Goal: Task Accomplishment & Management: Use online tool/utility

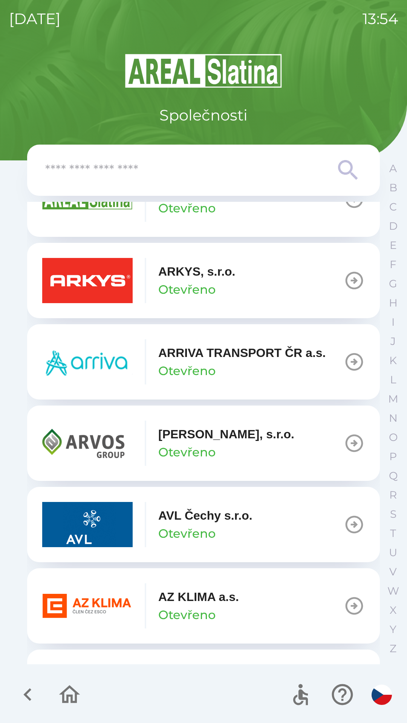
scroll to position [471, 0]
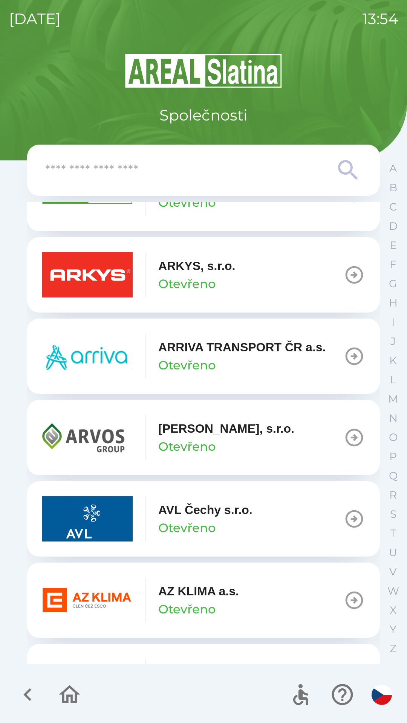
click at [121, 594] on img "button" at bounding box center [87, 600] width 90 height 45
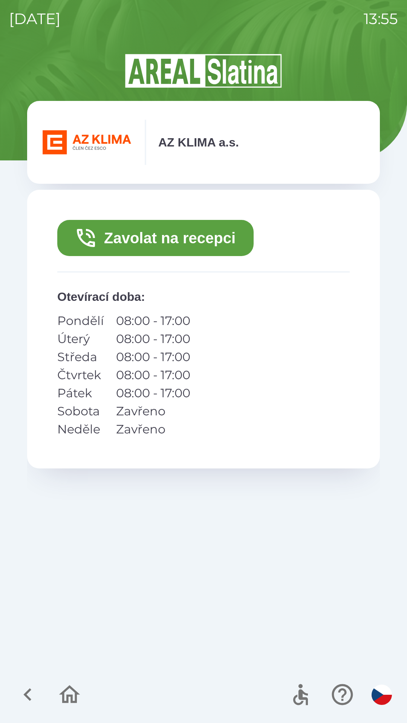
click at [108, 239] on button "Zavolat na recepci" at bounding box center [155, 238] width 196 height 36
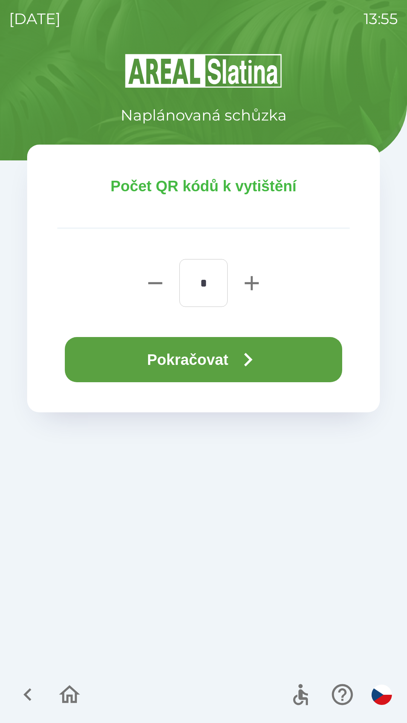
click at [242, 361] on icon "button" at bounding box center [247, 359] width 27 height 27
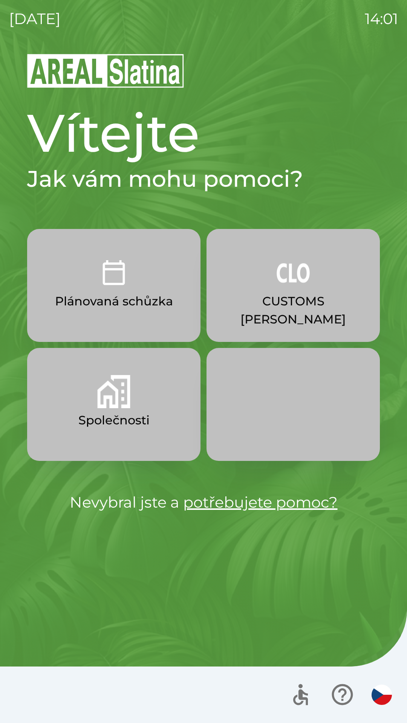
click at [143, 402] on button "Společnosti" at bounding box center [113, 404] width 173 height 113
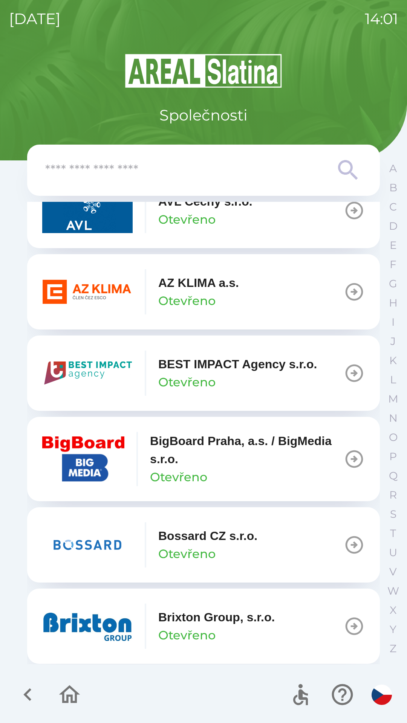
scroll to position [783, 0]
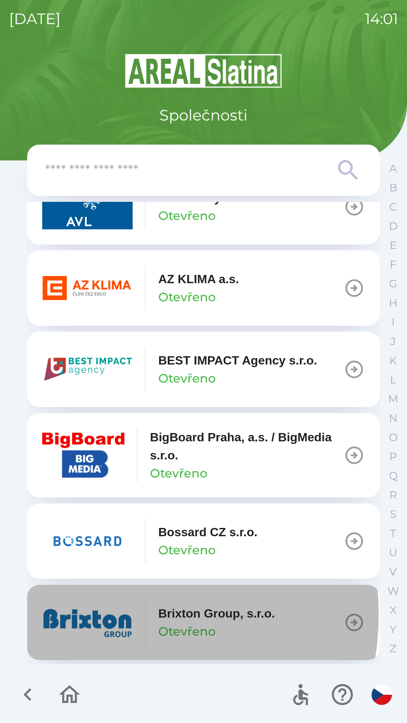
click at [105, 614] on img "button" at bounding box center [87, 622] width 90 height 45
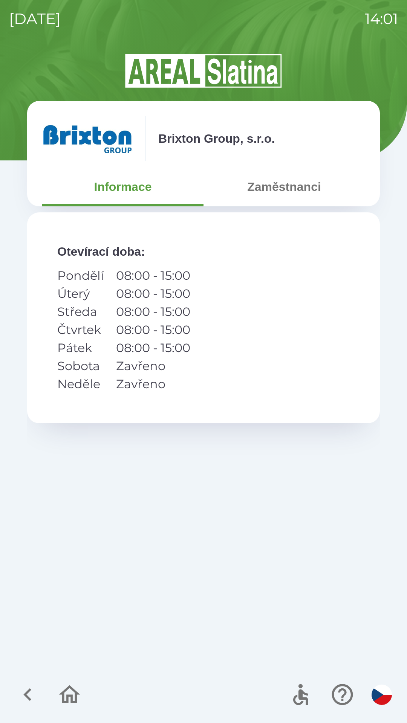
click at [285, 184] on button "Zaměstnanci" at bounding box center [283, 186] width 161 height 27
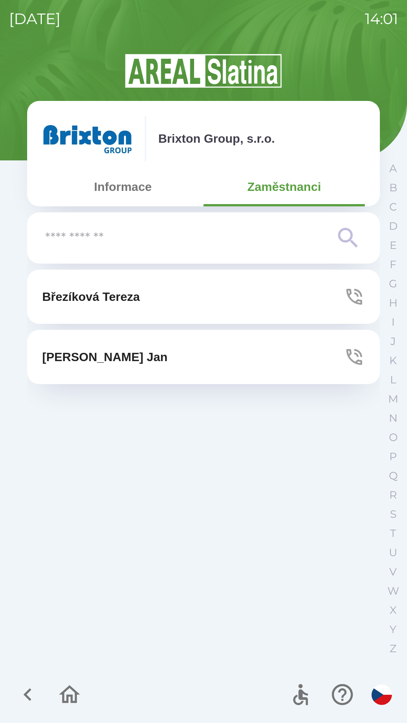
click at [132, 284] on button "[PERSON_NAME]" at bounding box center [203, 297] width 352 height 54
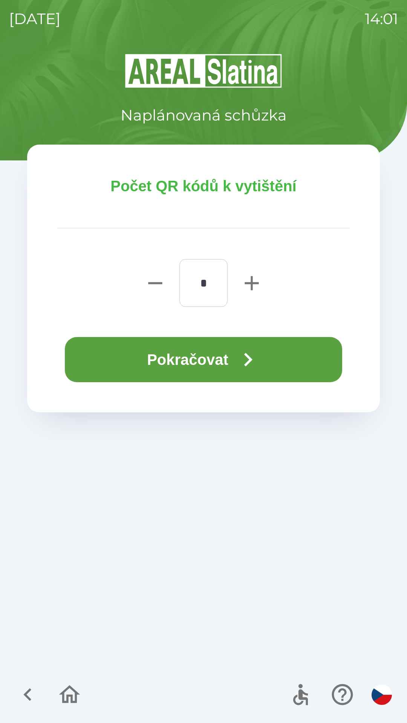
click at [201, 356] on button "Pokračovat" at bounding box center [203, 359] width 277 height 45
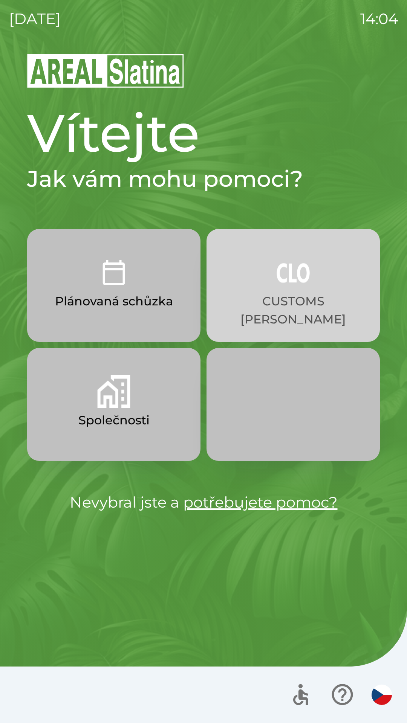
click at [275, 309] on p "CUSTOMS [PERSON_NAME]" at bounding box center [292, 310] width 137 height 36
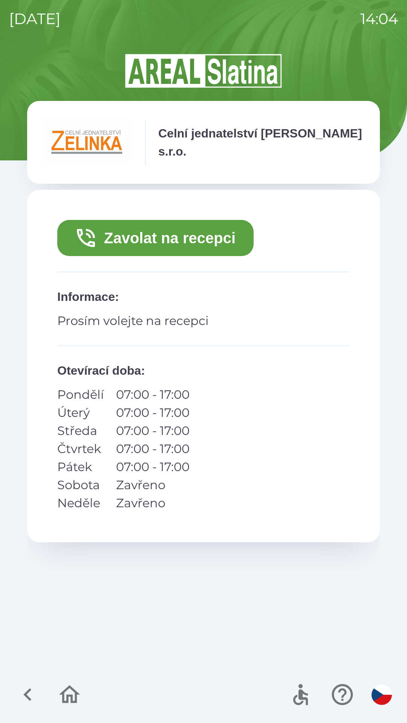
click at [193, 236] on button "Zavolat na recepci" at bounding box center [155, 238] width 196 height 36
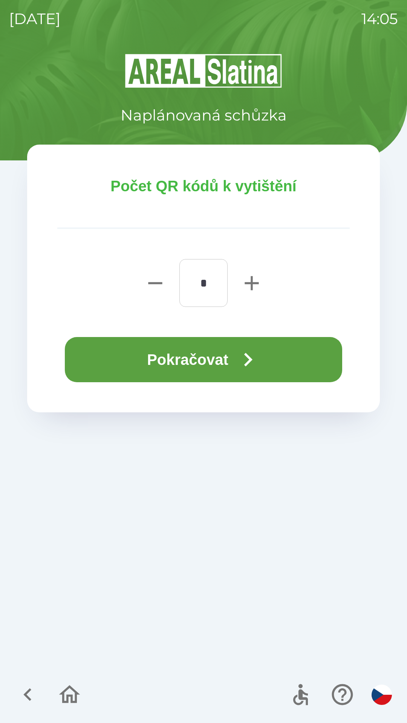
click at [245, 362] on icon "button" at bounding box center [247, 359] width 27 height 27
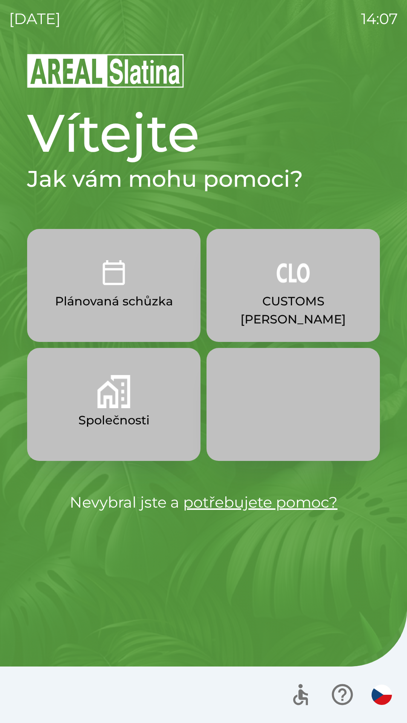
click at [300, 286] on img "button" at bounding box center [292, 272] width 33 height 33
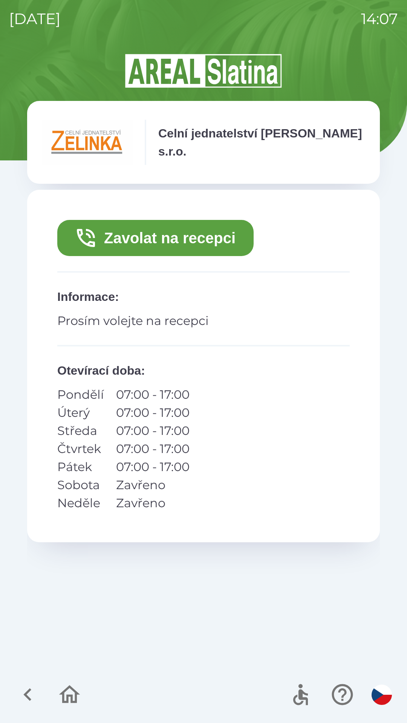
click at [181, 238] on button "Zavolat na recepci" at bounding box center [155, 238] width 196 height 36
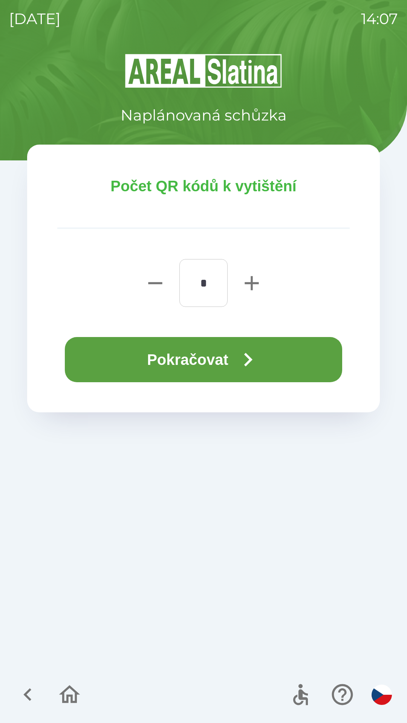
click at [190, 358] on button "Pokračovat" at bounding box center [203, 359] width 277 height 45
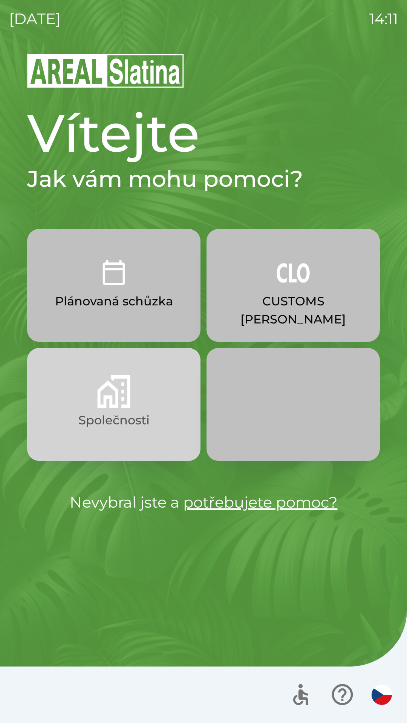
click at [160, 389] on button "Společnosti" at bounding box center [113, 404] width 173 height 113
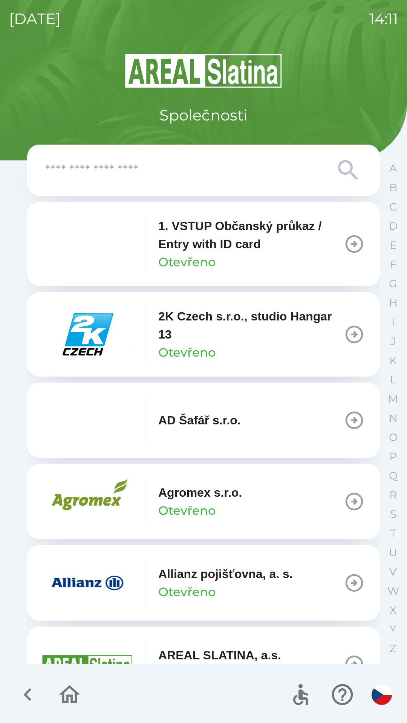
click at [250, 245] on p "1. VSTUP Občanský průkaz / Entry with ID card" at bounding box center [250, 235] width 185 height 36
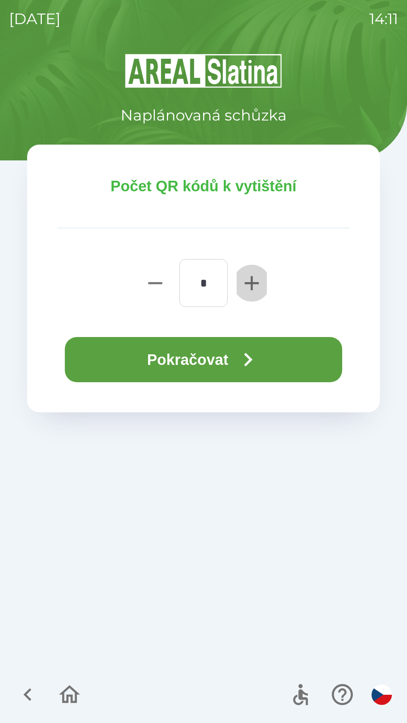
click at [247, 284] on icon "button" at bounding box center [251, 283] width 24 height 24
type input "*"
click at [245, 363] on icon "button" at bounding box center [247, 359] width 27 height 27
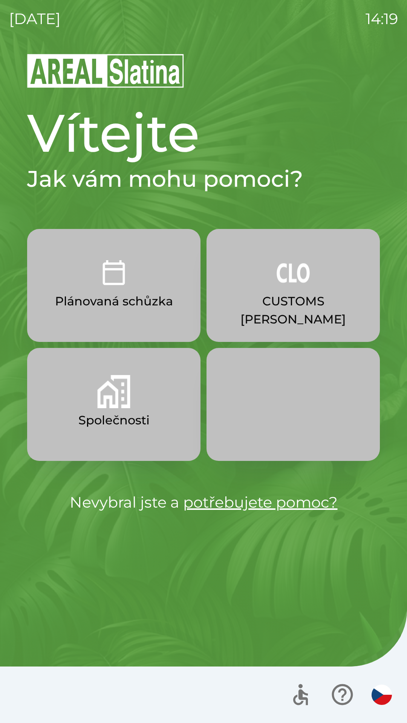
click at [153, 399] on button "Společnosti" at bounding box center [113, 404] width 173 height 113
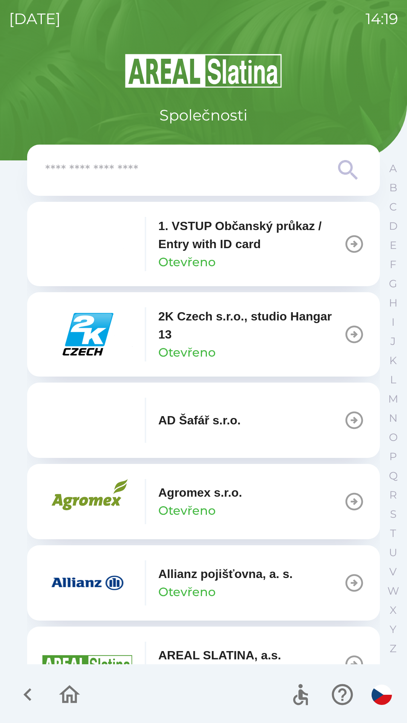
click at [242, 171] on input "text" at bounding box center [188, 170] width 286 height 21
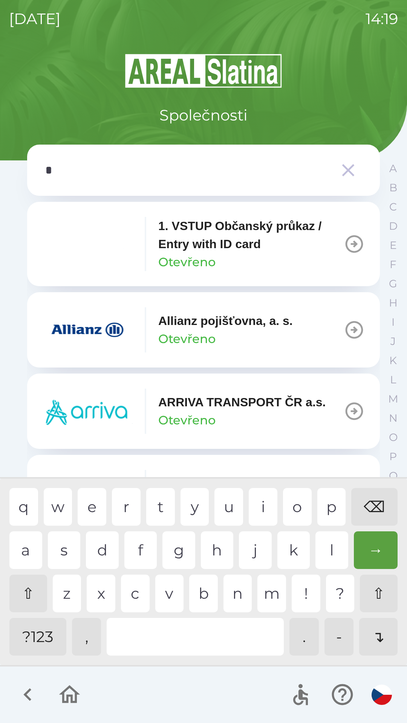
click at [323, 499] on div "p" at bounding box center [331, 507] width 29 height 38
type input "**"
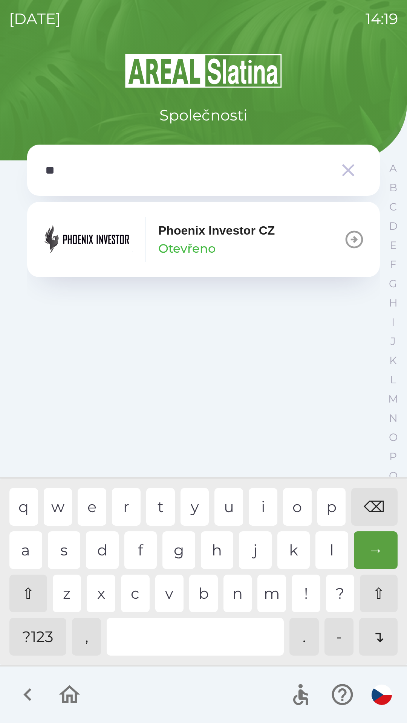
click at [212, 544] on div "h" at bounding box center [217, 550] width 33 height 38
click at [267, 233] on p "Phoenix Investor CZ" at bounding box center [216, 230] width 116 height 18
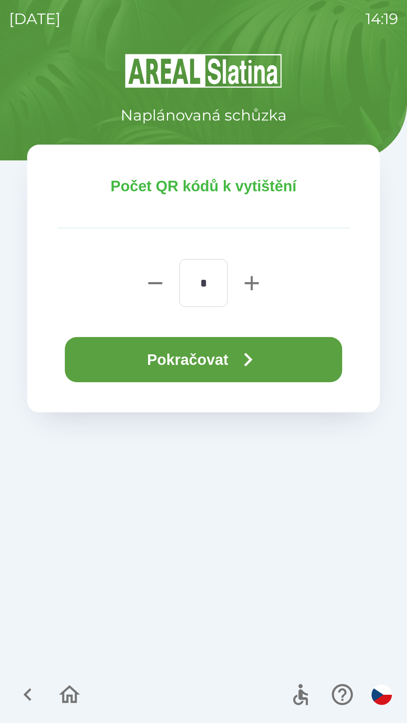
click at [259, 357] on icon "button" at bounding box center [247, 359] width 27 height 27
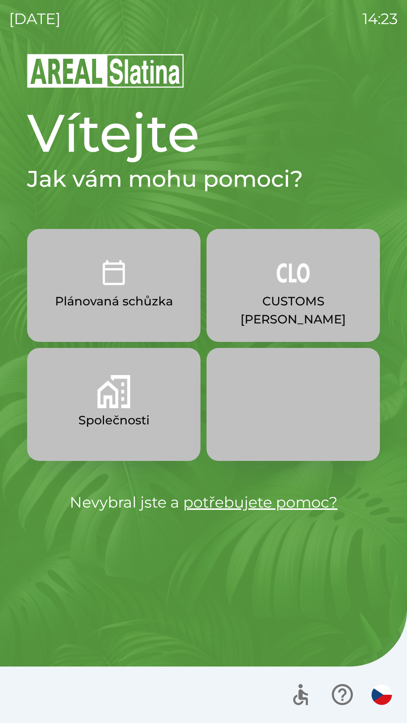
click at [112, 296] on p "Plánovaná schůzka" at bounding box center [114, 301] width 118 height 18
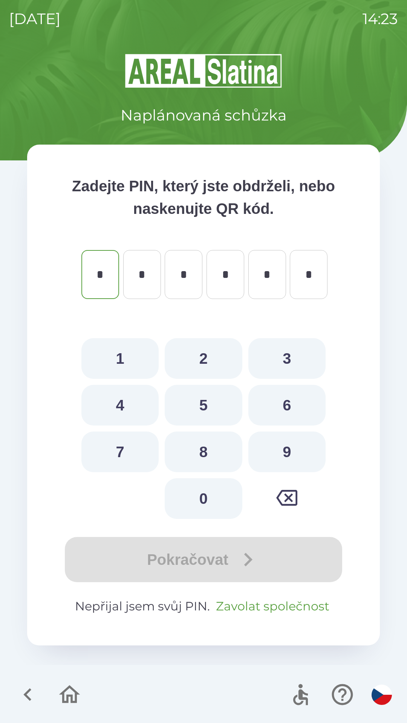
click at [258, 609] on button "Zavolat společnost" at bounding box center [272, 606] width 119 height 18
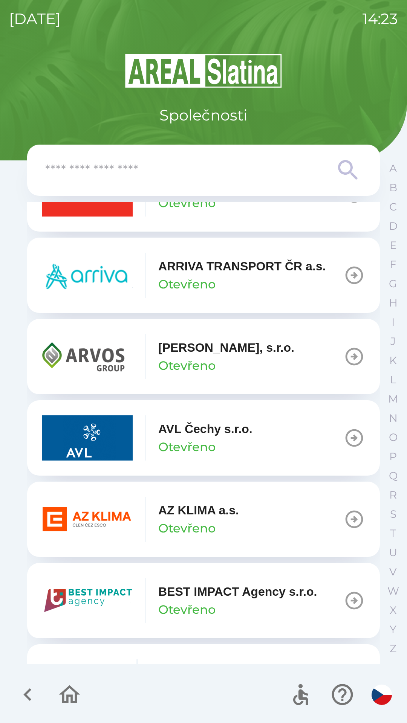
scroll to position [572, 0]
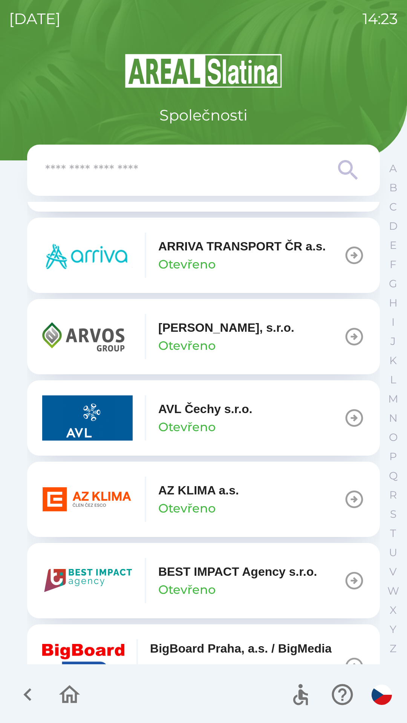
click at [267, 168] on input "text" at bounding box center [188, 170] width 286 height 21
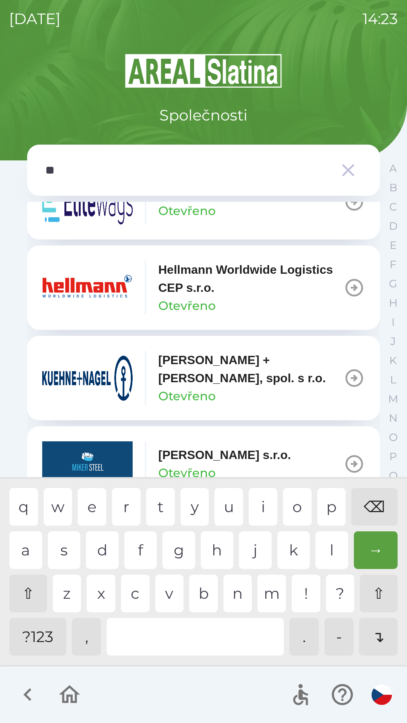
scroll to position [408, 0]
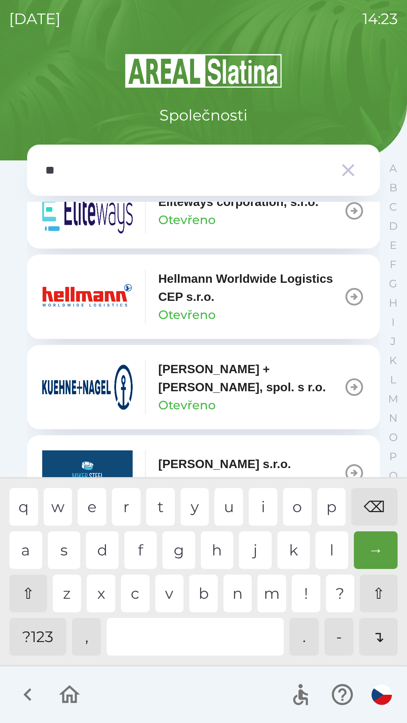
click at [323, 545] on div "l" at bounding box center [331, 550] width 33 height 38
type input "***"
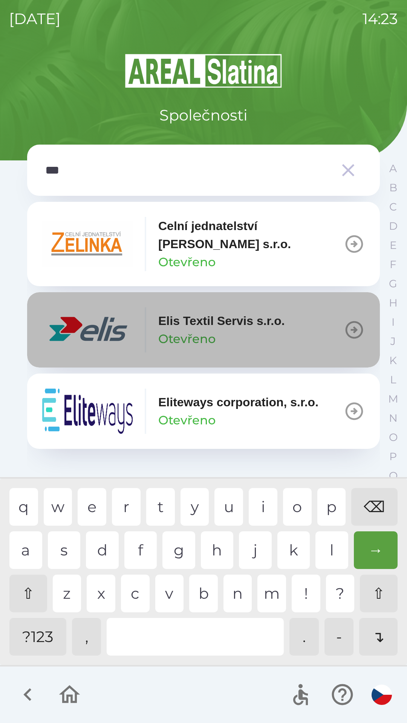
click at [344, 333] on icon "button" at bounding box center [353, 329] width 21 height 21
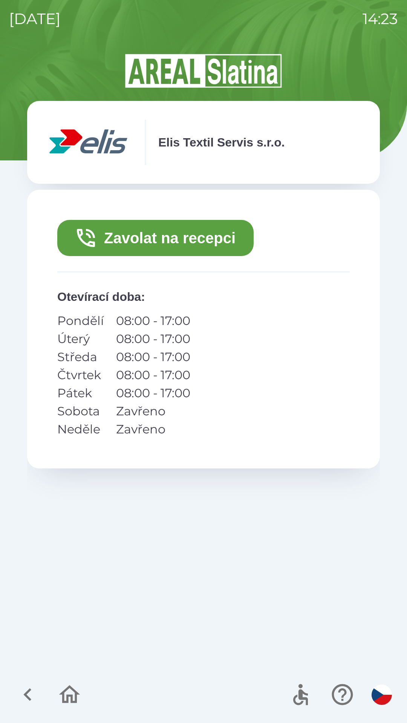
click at [191, 232] on button "Zavolat na recepci" at bounding box center [155, 238] width 196 height 36
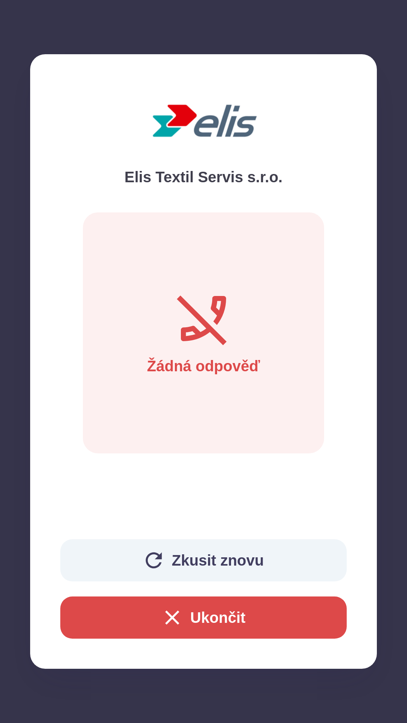
click at [167, 617] on icon "button" at bounding box center [172, 617] width 24 height 24
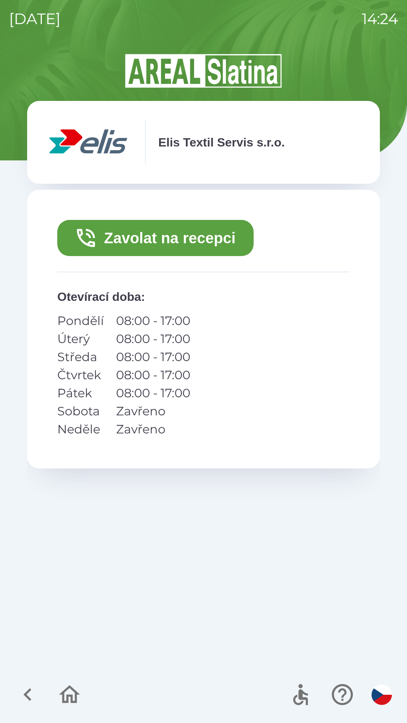
click at [28, 694] on icon "button" at bounding box center [27, 694] width 25 height 25
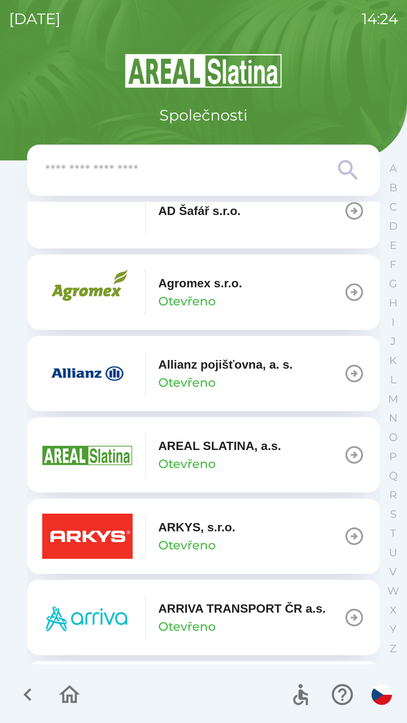
scroll to position [211, 0]
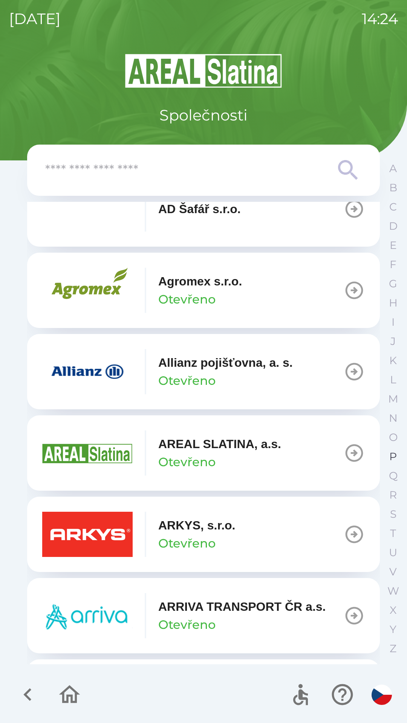
click at [389, 454] on p "P" at bounding box center [393, 456] width 8 height 13
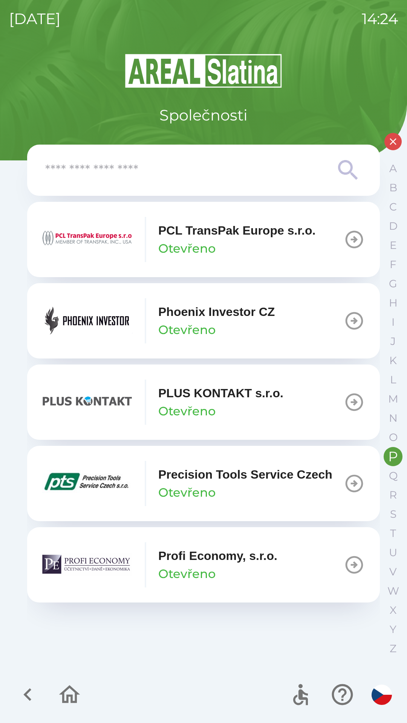
scroll to position [0, 0]
click at [223, 309] on p "Phoenix Investor CZ" at bounding box center [216, 312] width 116 height 18
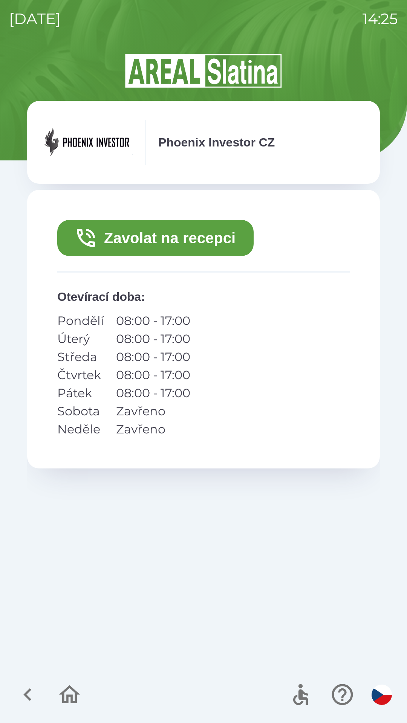
click at [146, 244] on button "Zavolat na recepci" at bounding box center [155, 238] width 196 height 36
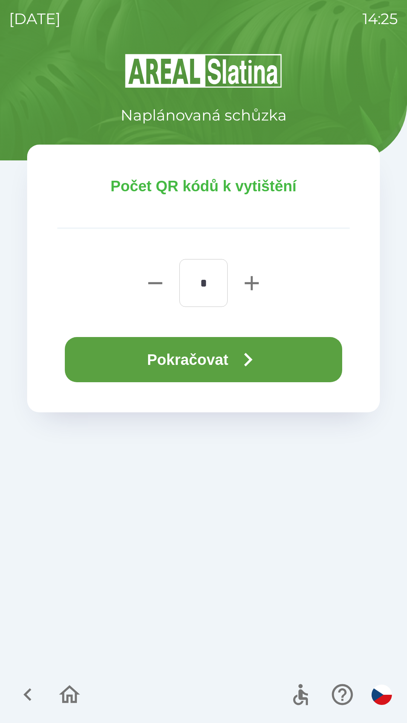
click at [230, 352] on button "Pokračovat" at bounding box center [203, 359] width 277 height 45
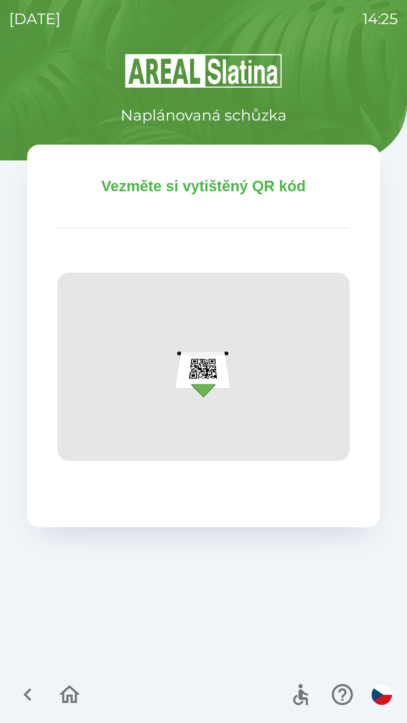
click at [32, 693] on icon "button" at bounding box center [27, 694] width 25 height 25
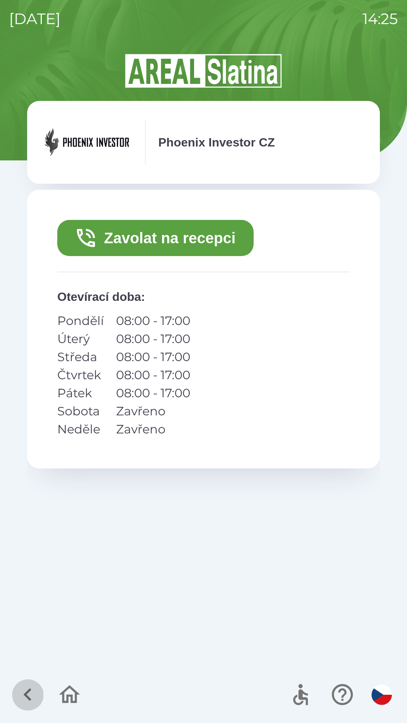
click at [30, 684] on icon "button" at bounding box center [27, 694] width 25 height 25
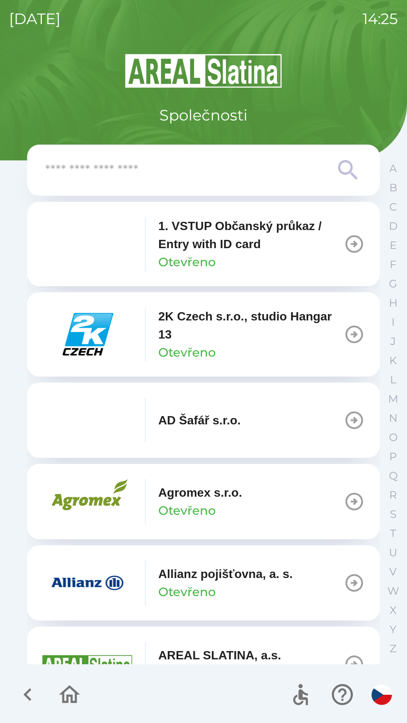
click at [343, 175] on icon at bounding box center [347, 170] width 27 height 27
click at [344, 175] on icon at bounding box center [347, 170] width 27 height 27
click at [145, 170] on input "text" at bounding box center [188, 170] width 286 height 21
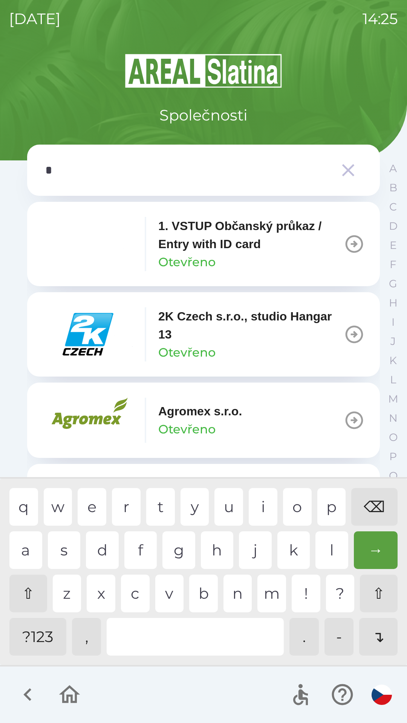
click at [90, 506] on div "e" at bounding box center [92, 507] width 29 height 38
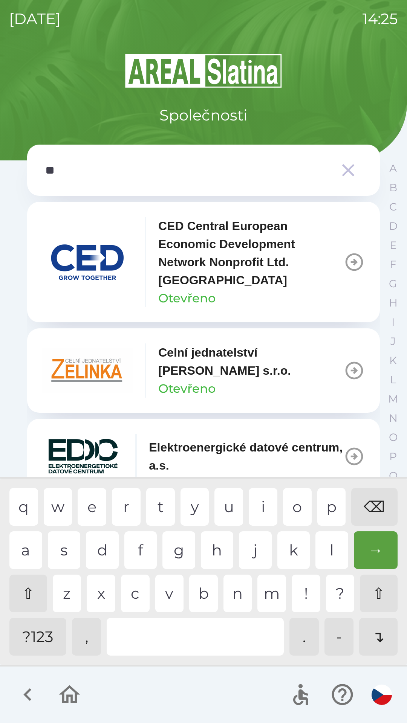
click at [322, 545] on div "l" at bounding box center [331, 550] width 33 height 38
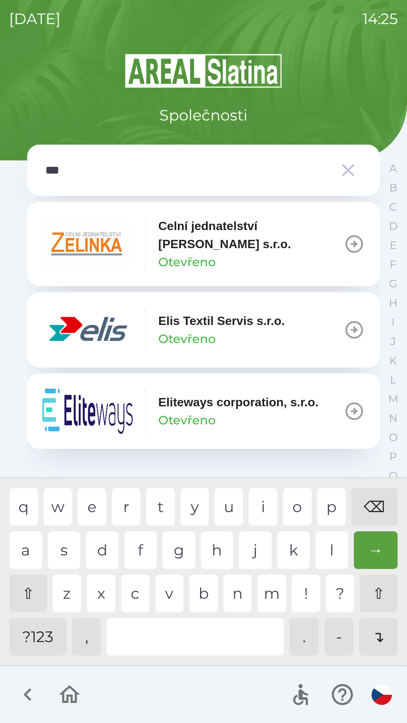
type input "****"
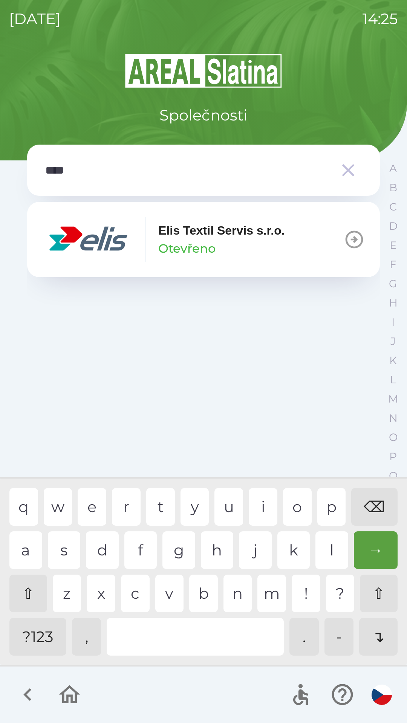
click at [62, 551] on div "s" at bounding box center [64, 550] width 33 height 38
click at [351, 239] on icon "button" at bounding box center [354, 240] width 18 height 18
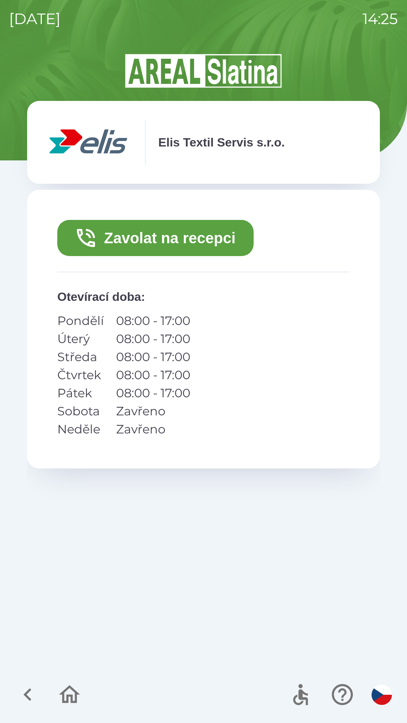
click at [61, 693] on icon "button" at bounding box center [69, 694] width 21 height 18
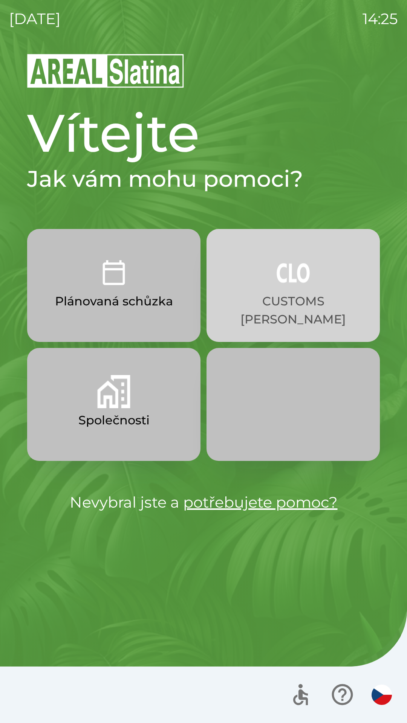
click at [313, 276] on button "CUSTOMS [PERSON_NAME]" at bounding box center [292, 285] width 173 height 113
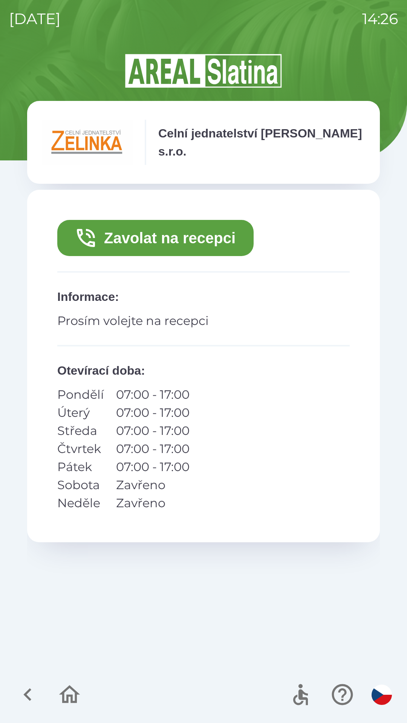
click at [191, 236] on button "Zavolat na recepci" at bounding box center [155, 238] width 196 height 36
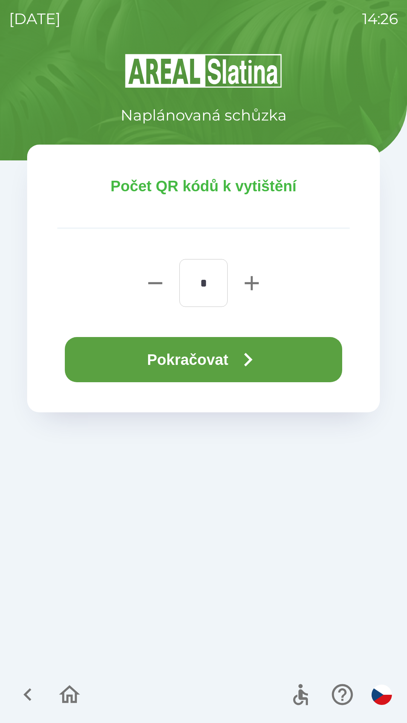
click at [229, 356] on button "Pokračovat" at bounding box center [203, 359] width 277 height 45
